Goal: Transaction & Acquisition: Purchase product/service

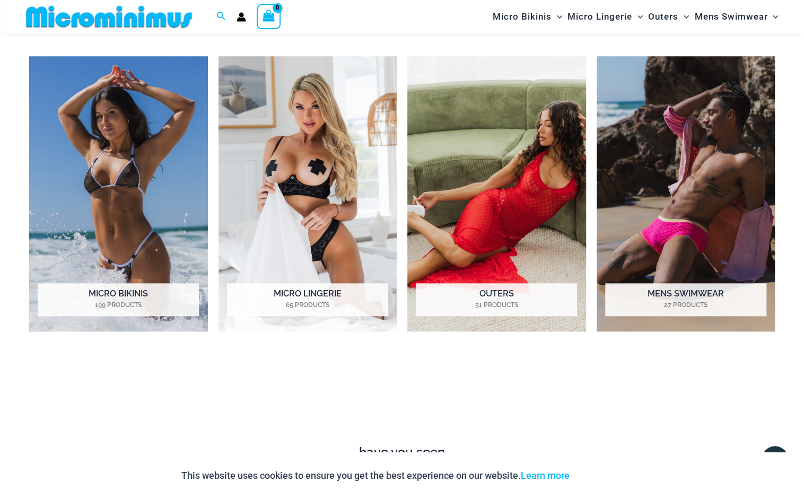
scroll to position [509, 0]
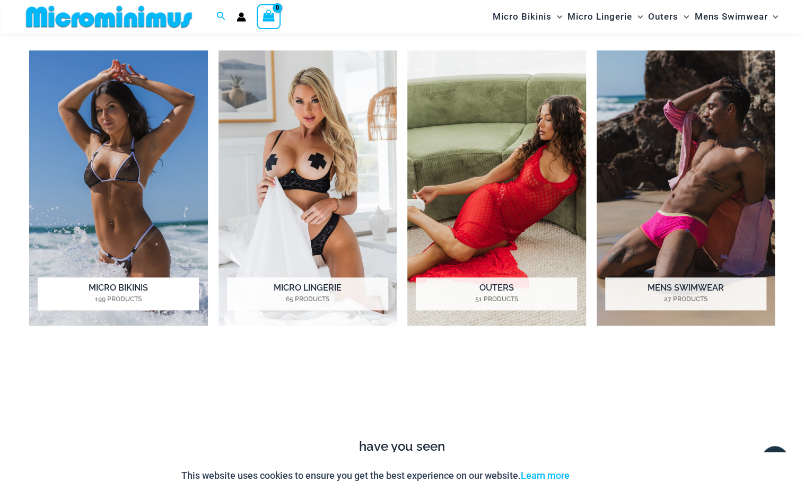
click at [115, 285] on h2 "Micro Bikinis 199 Products" at bounding box center [118, 293] width 161 height 33
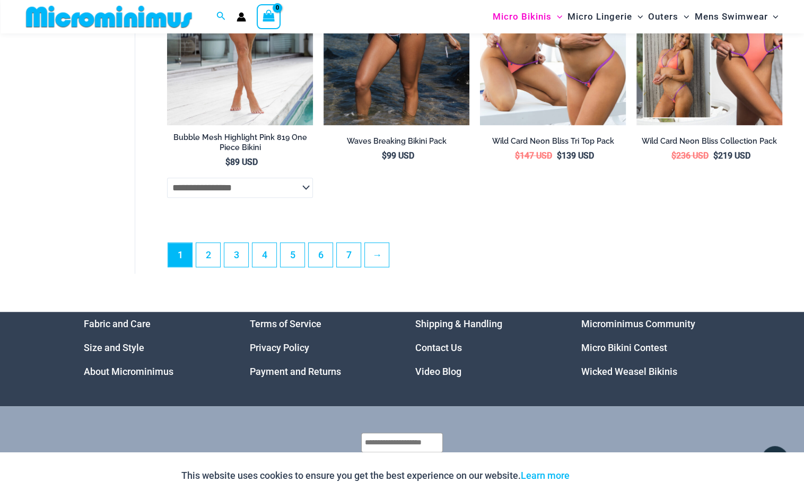
scroll to position [2732, 0]
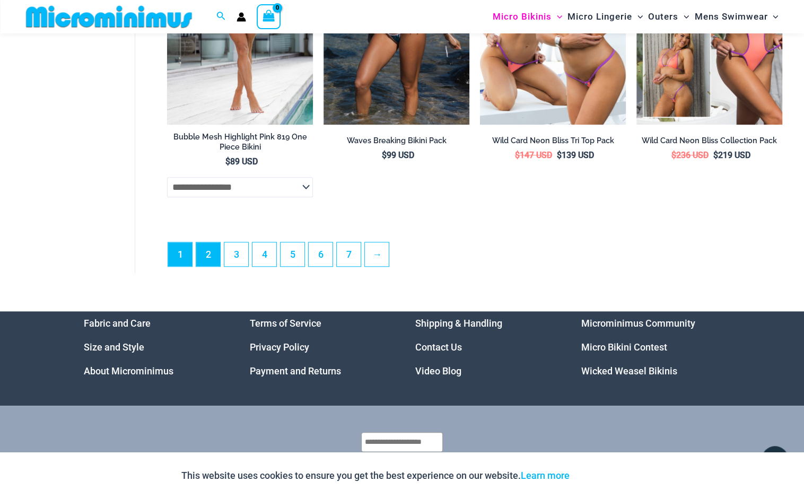
click at [207, 254] on link "2" at bounding box center [208, 254] width 24 height 24
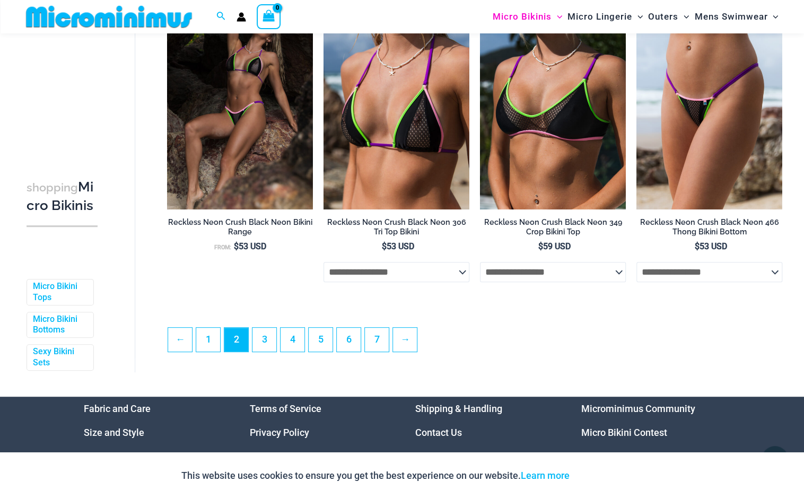
scroll to position [0, 4]
click at [49, 363] on span "Sexy Bikini Sets" at bounding box center [56, 357] width 66 height 25
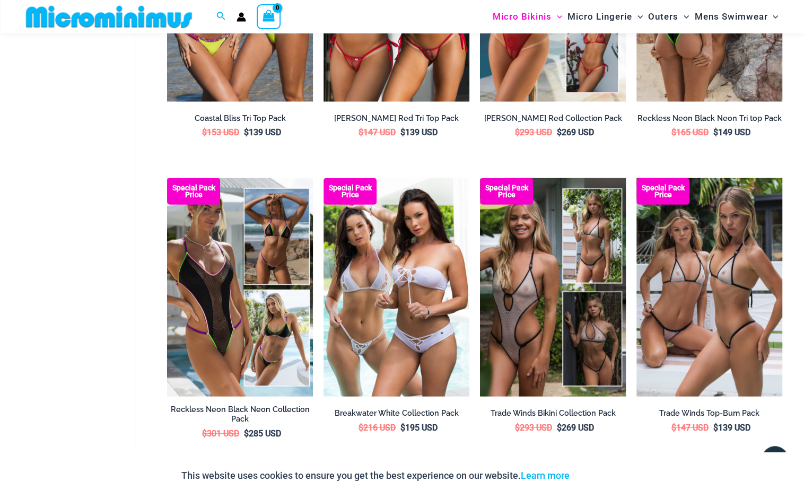
scroll to position [1394, 0]
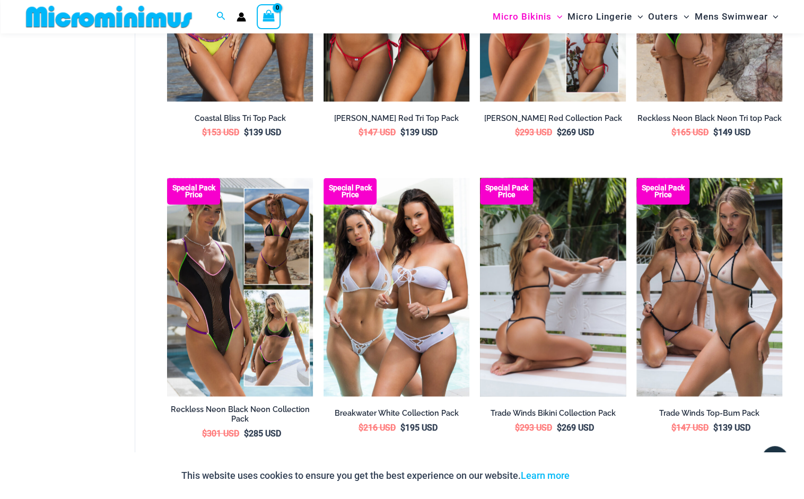
click at [549, 333] on img at bounding box center [553, 287] width 146 height 219
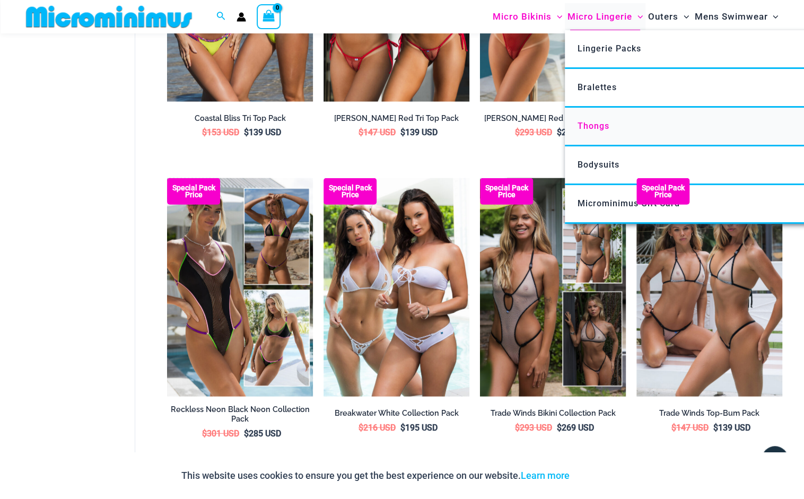
click at [586, 121] on span "Thongs" at bounding box center [594, 126] width 32 height 10
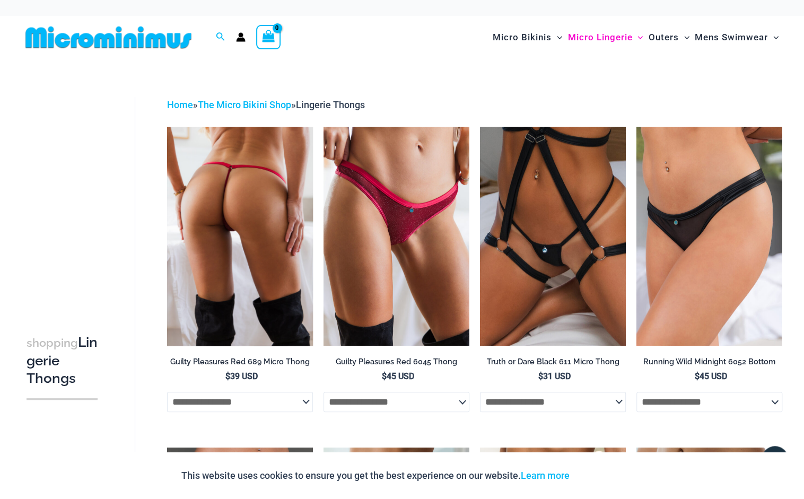
click at [236, 225] on img at bounding box center [240, 236] width 146 height 219
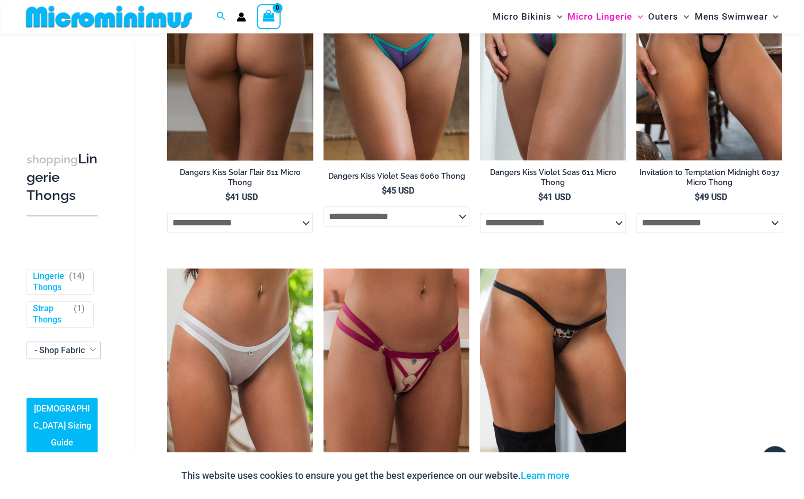
scroll to position [808, 0]
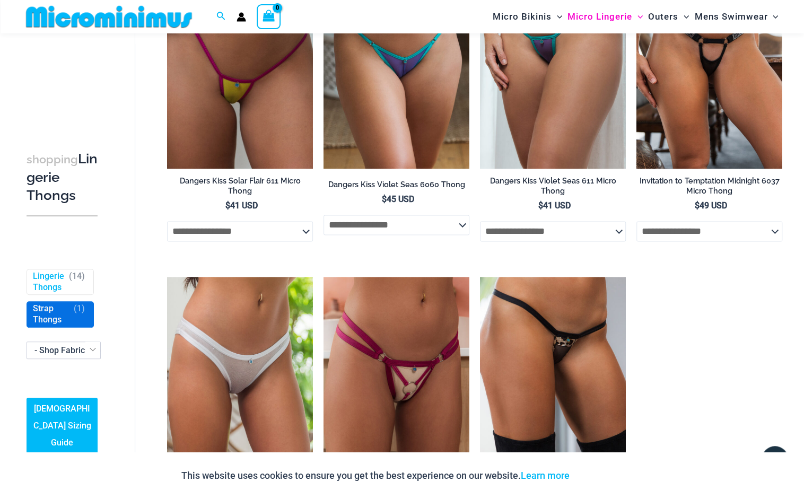
click at [41, 304] on link "Strap Thongs" at bounding box center [51, 315] width 36 height 22
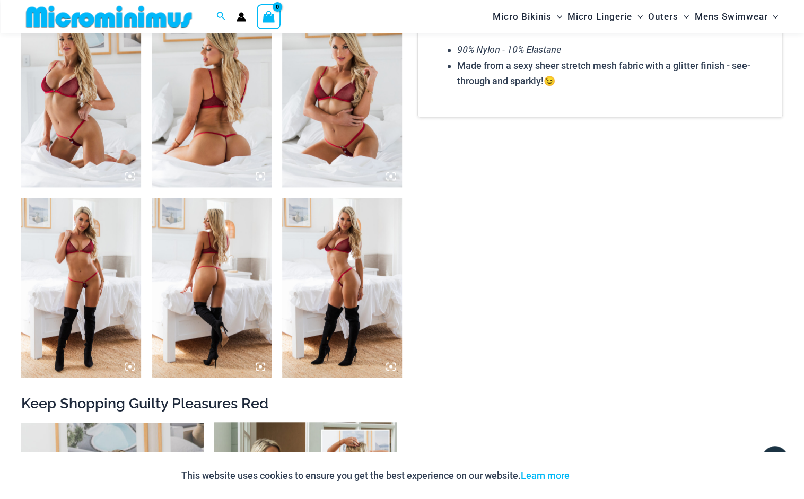
scroll to position [860, 0]
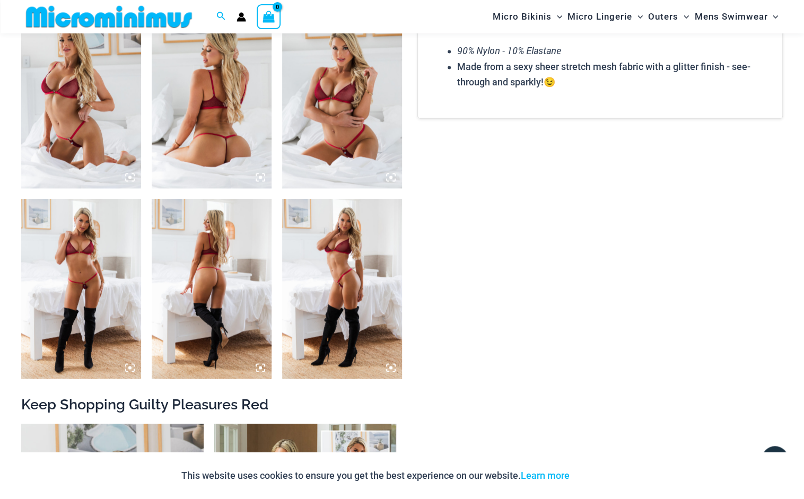
click at [102, 280] on img at bounding box center [81, 289] width 120 height 180
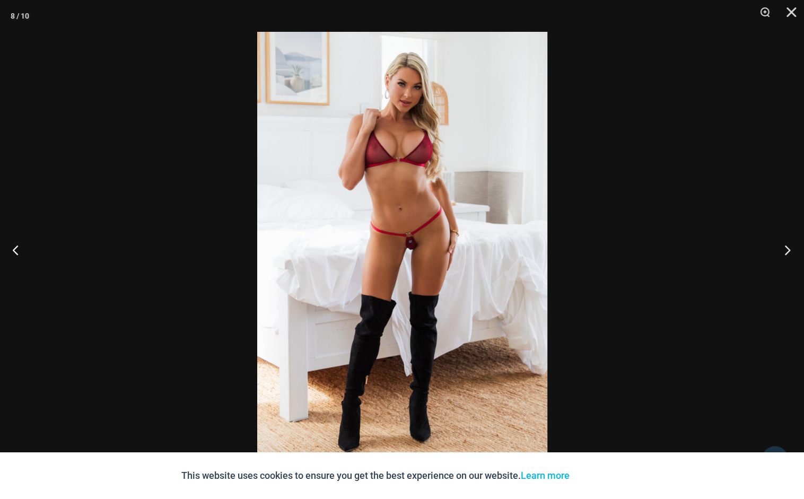
click at [788, 246] on button "Next" at bounding box center [784, 249] width 40 height 53
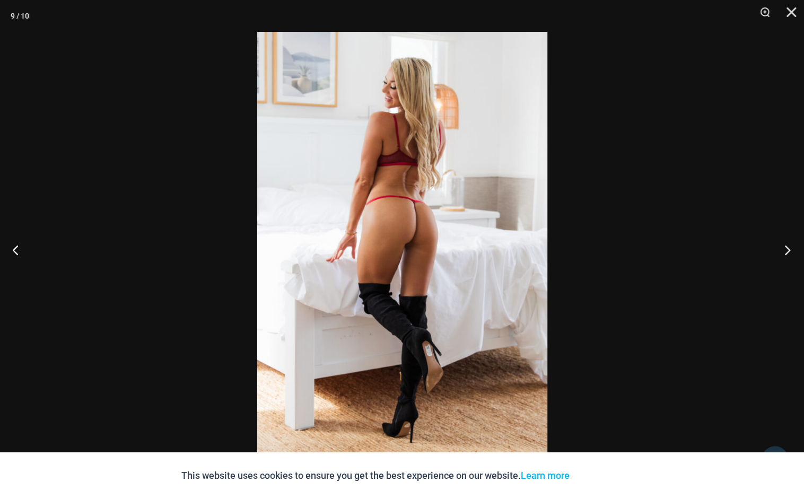
click at [788, 246] on button "Next" at bounding box center [784, 249] width 40 height 53
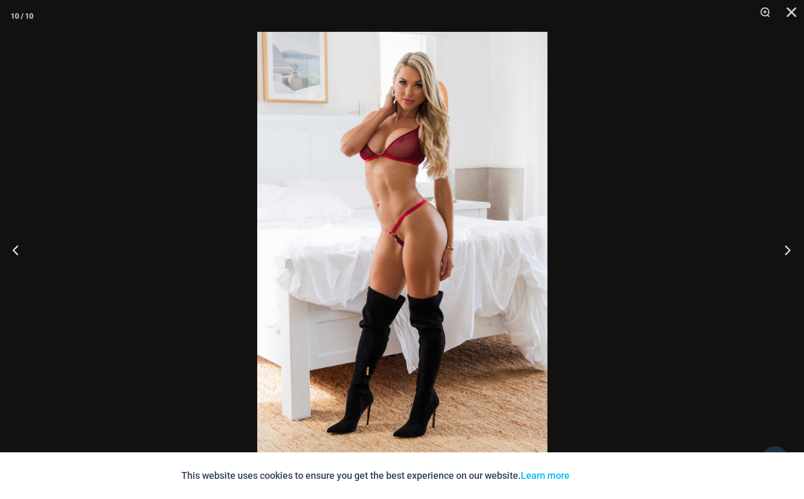
click at [788, 246] on button "Next" at bounding box center [784, 249] width 40 height 53
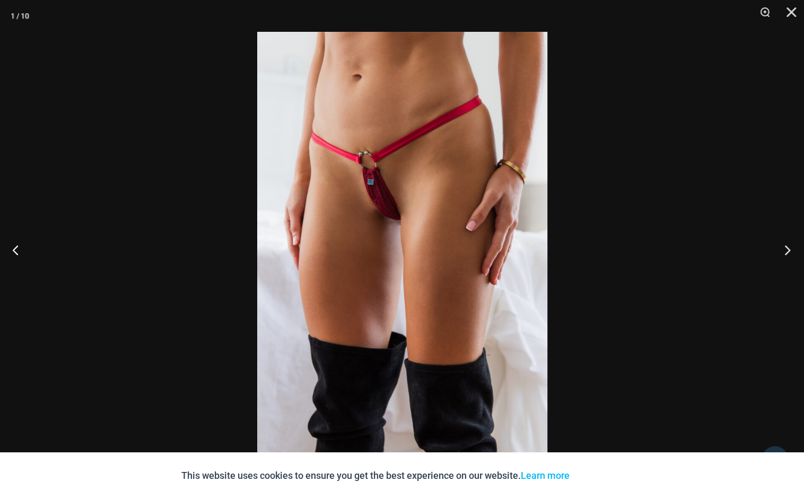
click at [788, 246] on button "Next" at bounding box center [784, 249] width 40 height 53
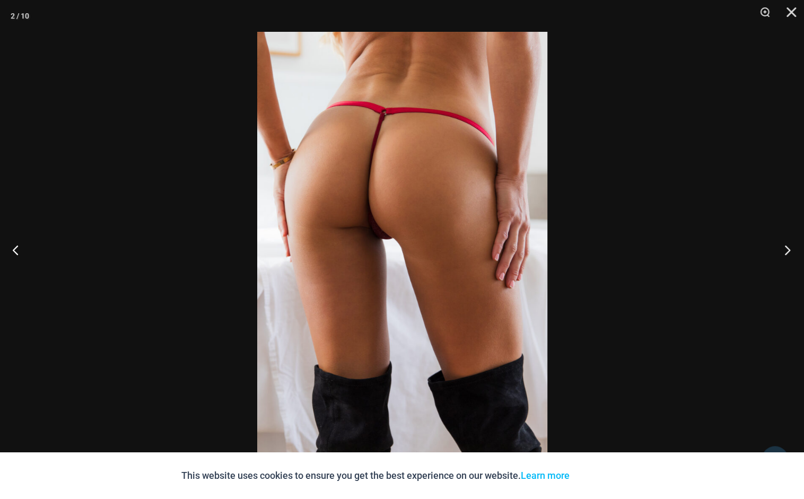
click at [788, 246] on button "Next" at bounding box center [784, 249] width 40 height 53
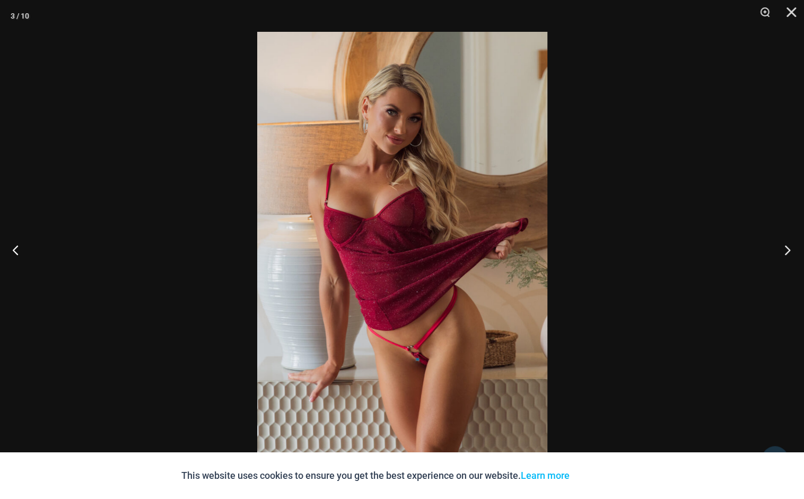
click at [788, 246] on button "Next" at bounding box center [784, 249] width 40 height 53
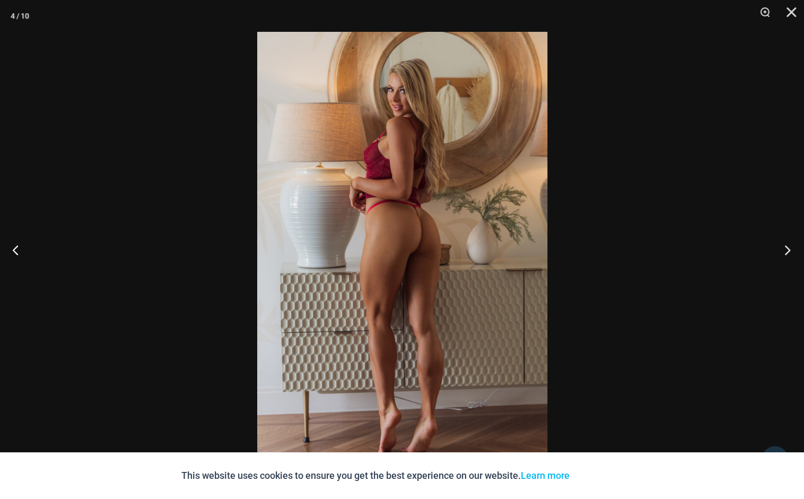
click at [788, 246] on button "Next" at bounding box center [784, 249] width 40 height 53
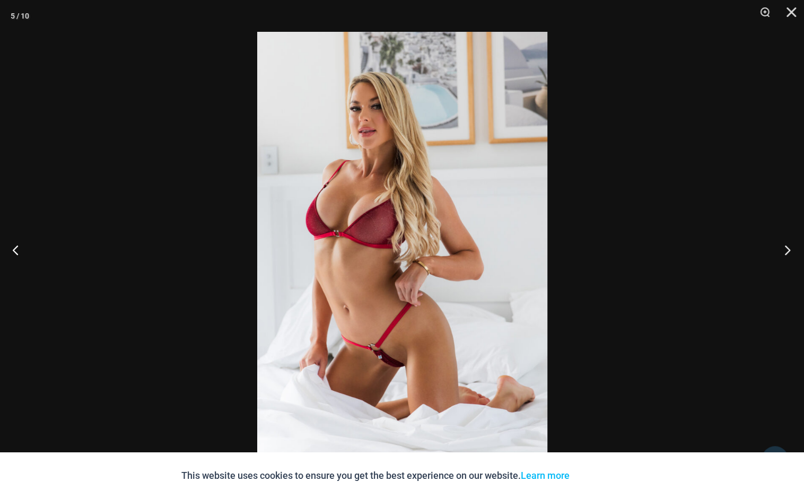
click at [788, 246] on button "Next" at bounding box center [784, 249] width 40 height 53
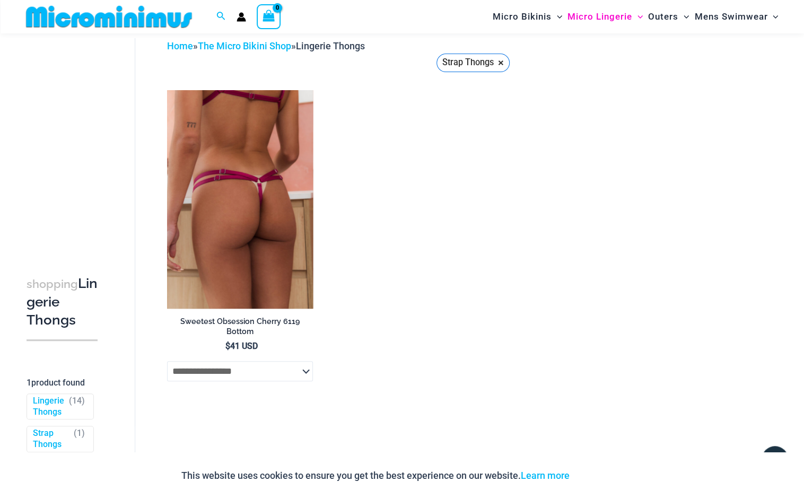
scroll to position [48, 0]
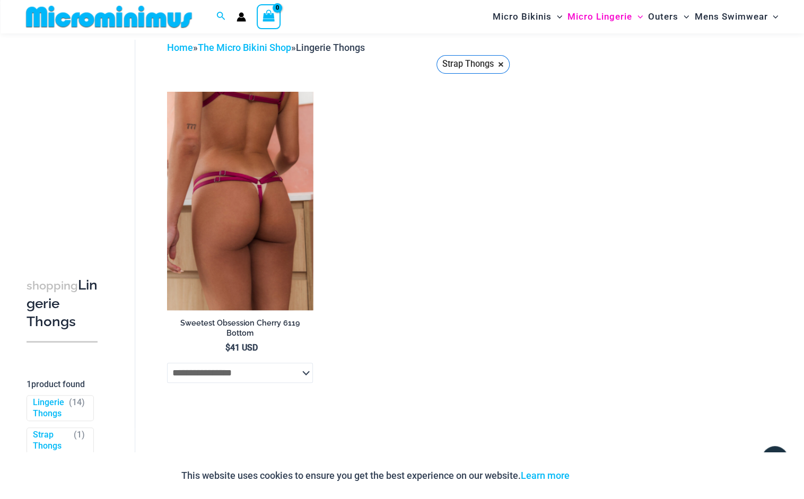
click at [246, 199] on img at bounding box center [240, 201] width 146 height 219
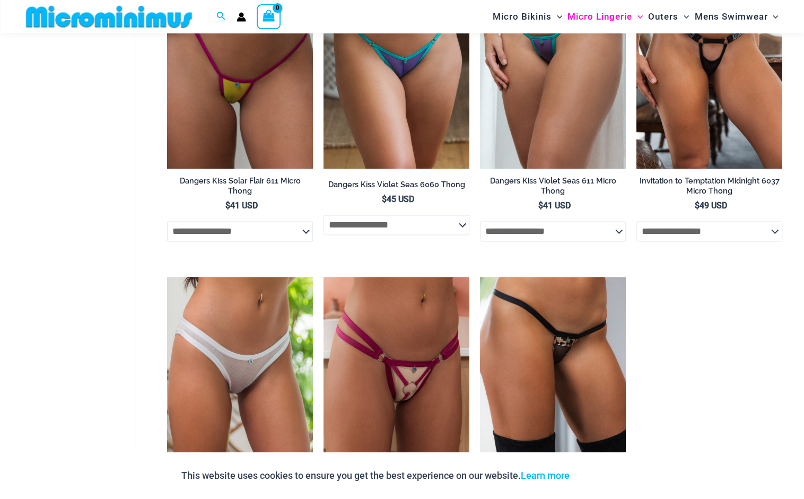
scroll to position [809, 0]
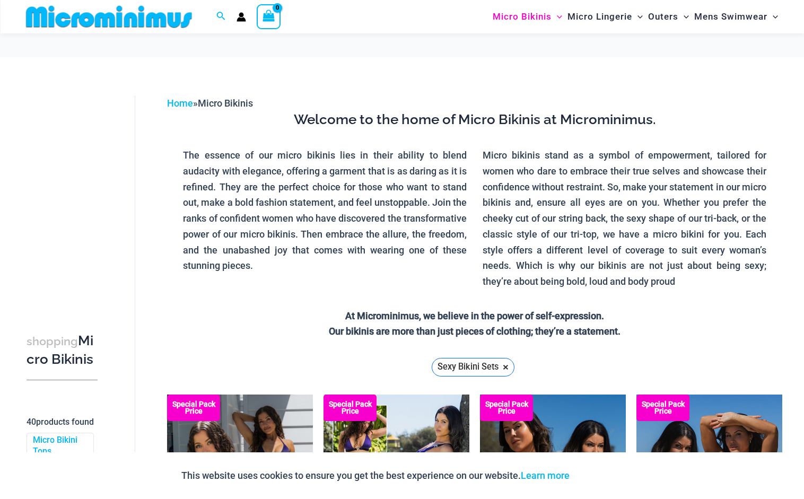
scroll to position [1395, 0]
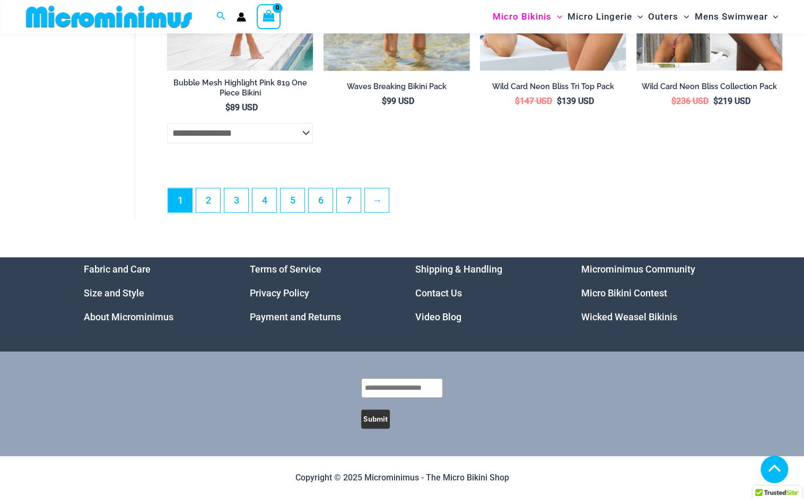
scroll to position [2787, 0]
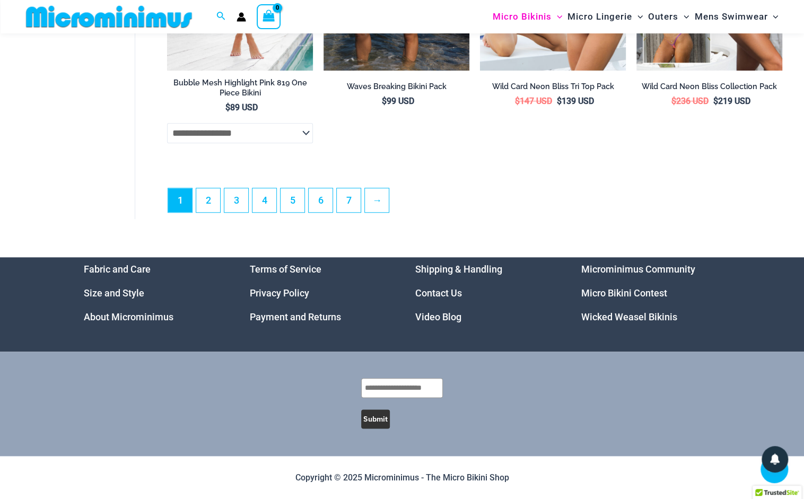
click at [621, 266] on link "Microminimus Community" at bounding box center [638, 269] width 114 height 11
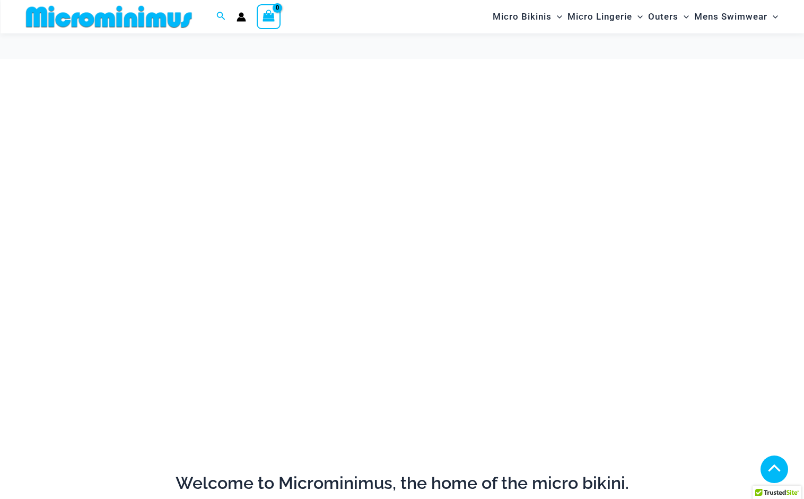
scroll to position [509, 0]
